Goal: Task Accomplishment & Management: Use online tool/utility

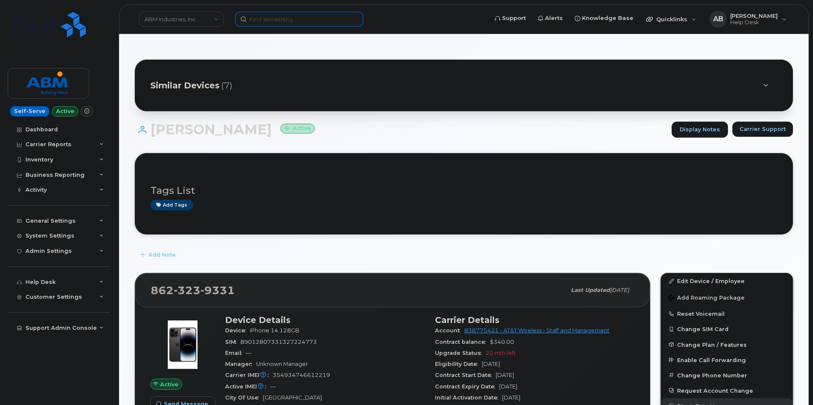
click at [303, 16] on input at bounding box center [299, 18] width 129 height 15
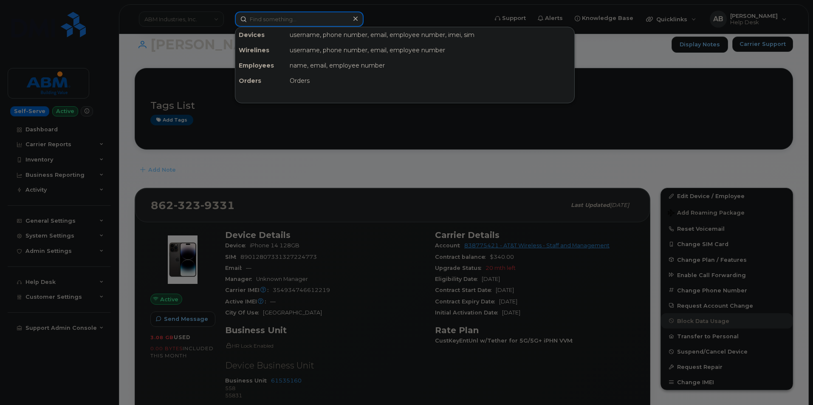
scroll to position [85, 0]
paste input "MB1000502275319"
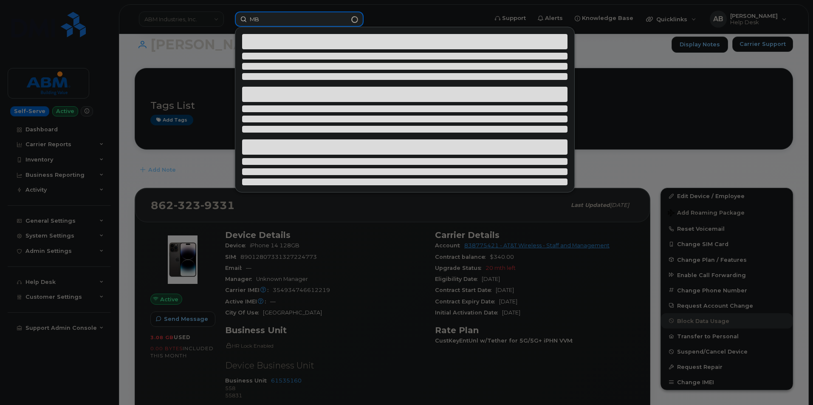
type input "M"
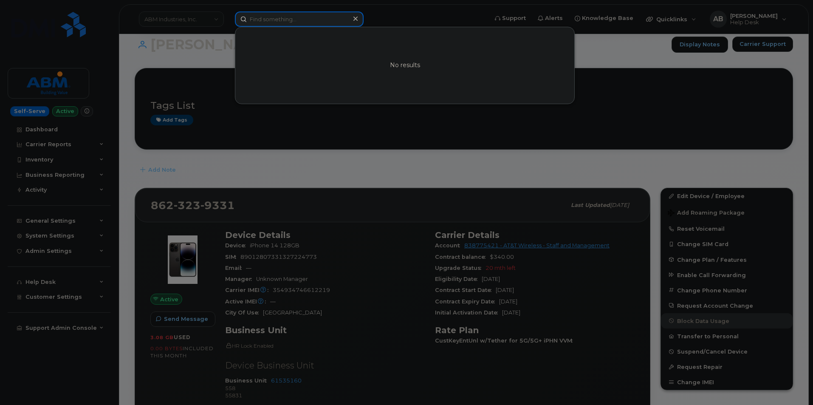
click at [302, 17] on input at bounding box center [299, 18] width 129 height 15
paste input "3124650833"
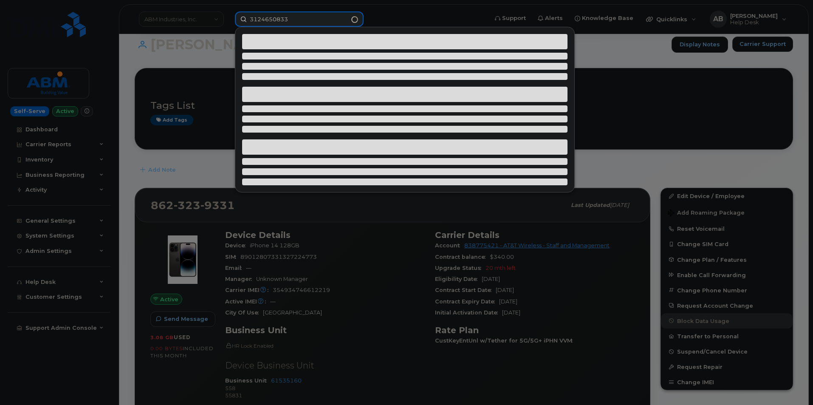
type input "3124650833"
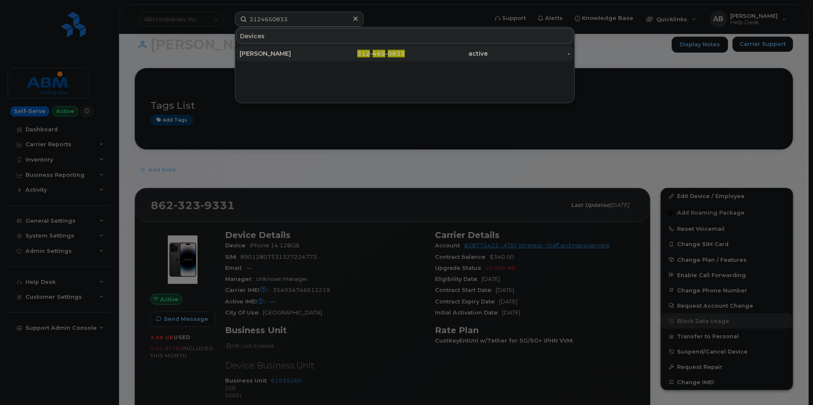
click at [306, 54] on div "[PERSON_NAME]" at bounding box center [281, 53] width 83 height 8
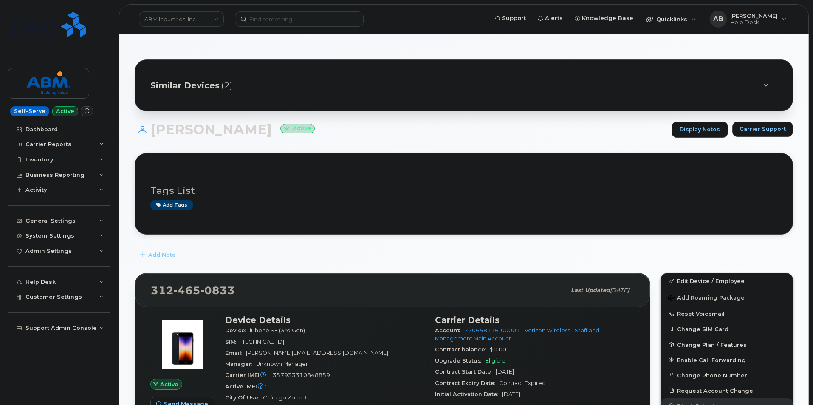
click at [229, 248] on div "Add Note" at bounding box center [464, 254] width 658 height 15
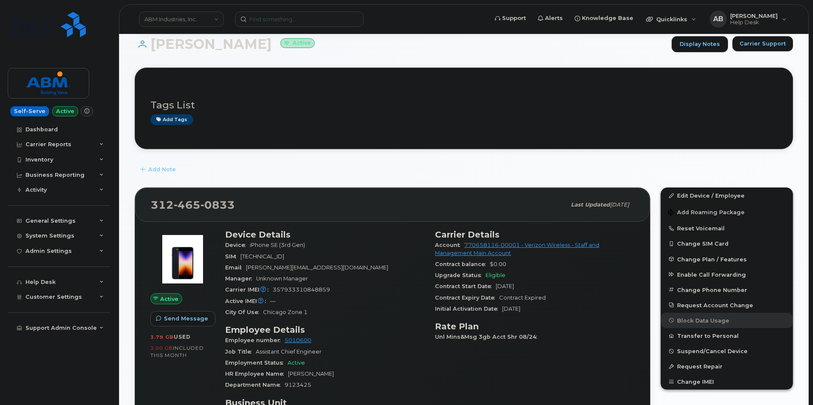
scroll to position [127, 0]
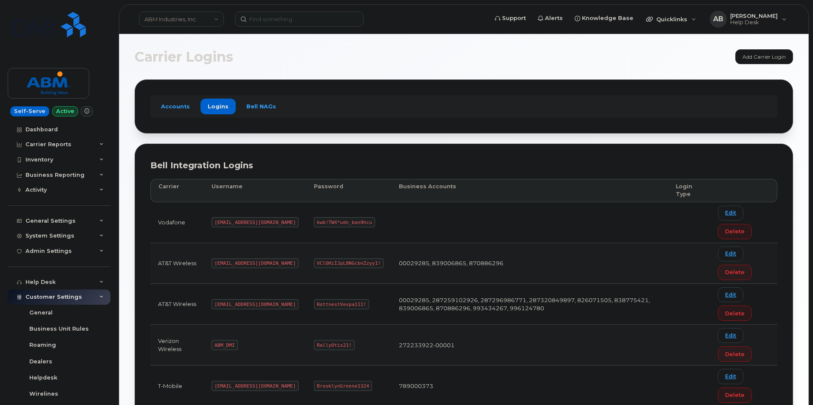
scroll to position [85, 0]
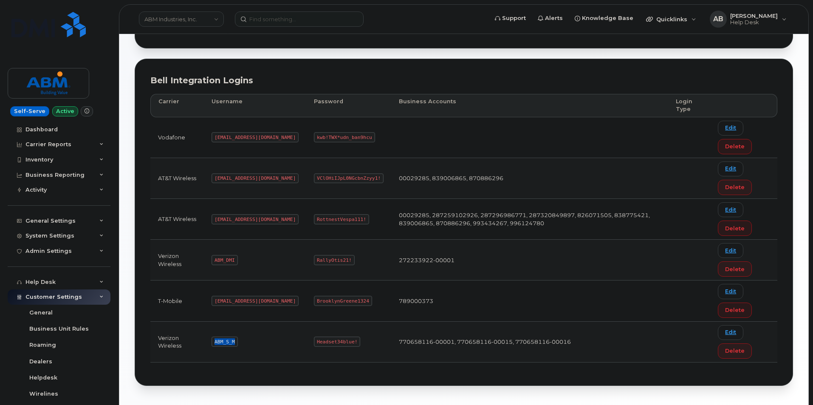
drag, startPoint x: 234, startPoint y: 343, endPoint x: 213, endPoint y: 343, distance: 20.4
click at [213, 343] on code "ABM_S_M" at bounding box center [224, 341] width 26 height 10
copy code "ABM_S_M"
drag, startPoint x: 324, startPoint y: 341, endPoint x: 276, endPoint y: 342, distance: 48.8
click at [276, 342] on tr "Verizon Wireless ABM_S_M Headset34blue! 770658116-00001, 770658116-00015, 77065…" at bounding box center [463, 341] width 627 height 41
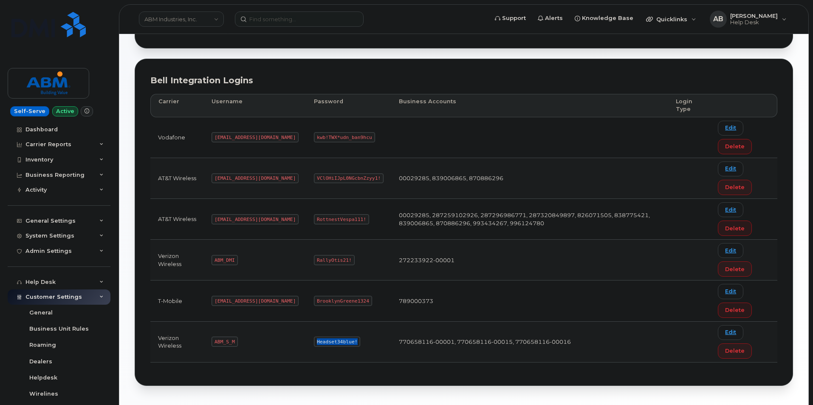
copy tr "Headset34blue!"
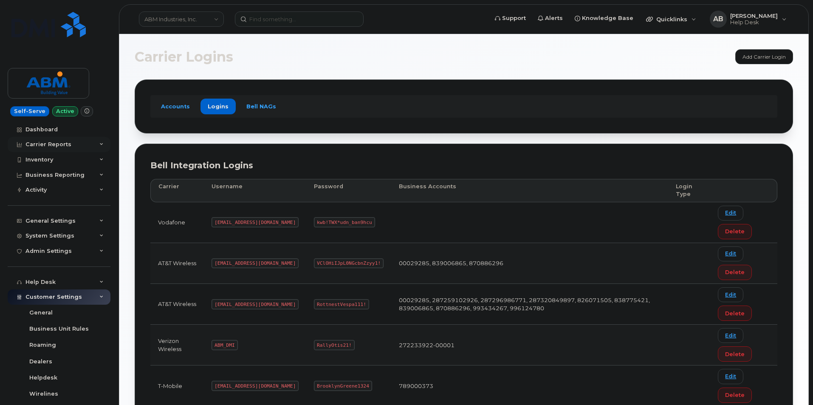
click at [96, 144] on div "Carrier Reports" at bounding box center [59, 144] width 103 height 15
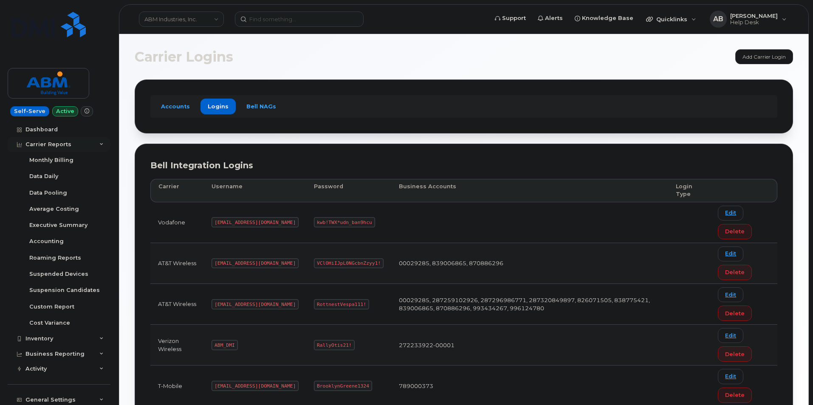
click at [96, 144] on div "Carrier Reports" at bounding box center [59, 144] width 103 height 15
